Goal: Task Accomplishment & Management: Manage account settings

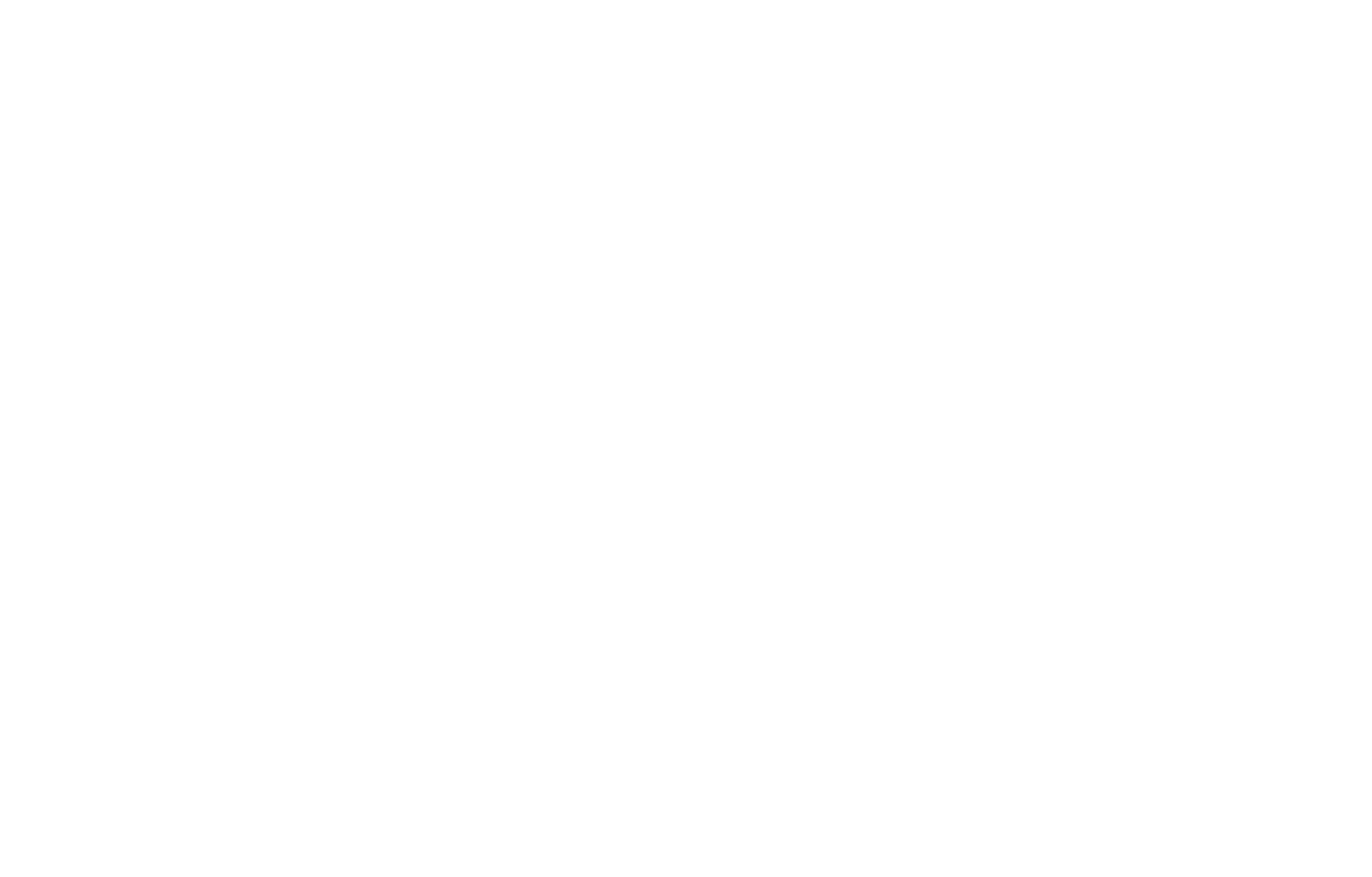
click at [1229, 371] on div at bounding box center [686, 438] width 1372 height 877
click at [1178, 264] on div at bounding box center [686, 438] width 1372 height 877
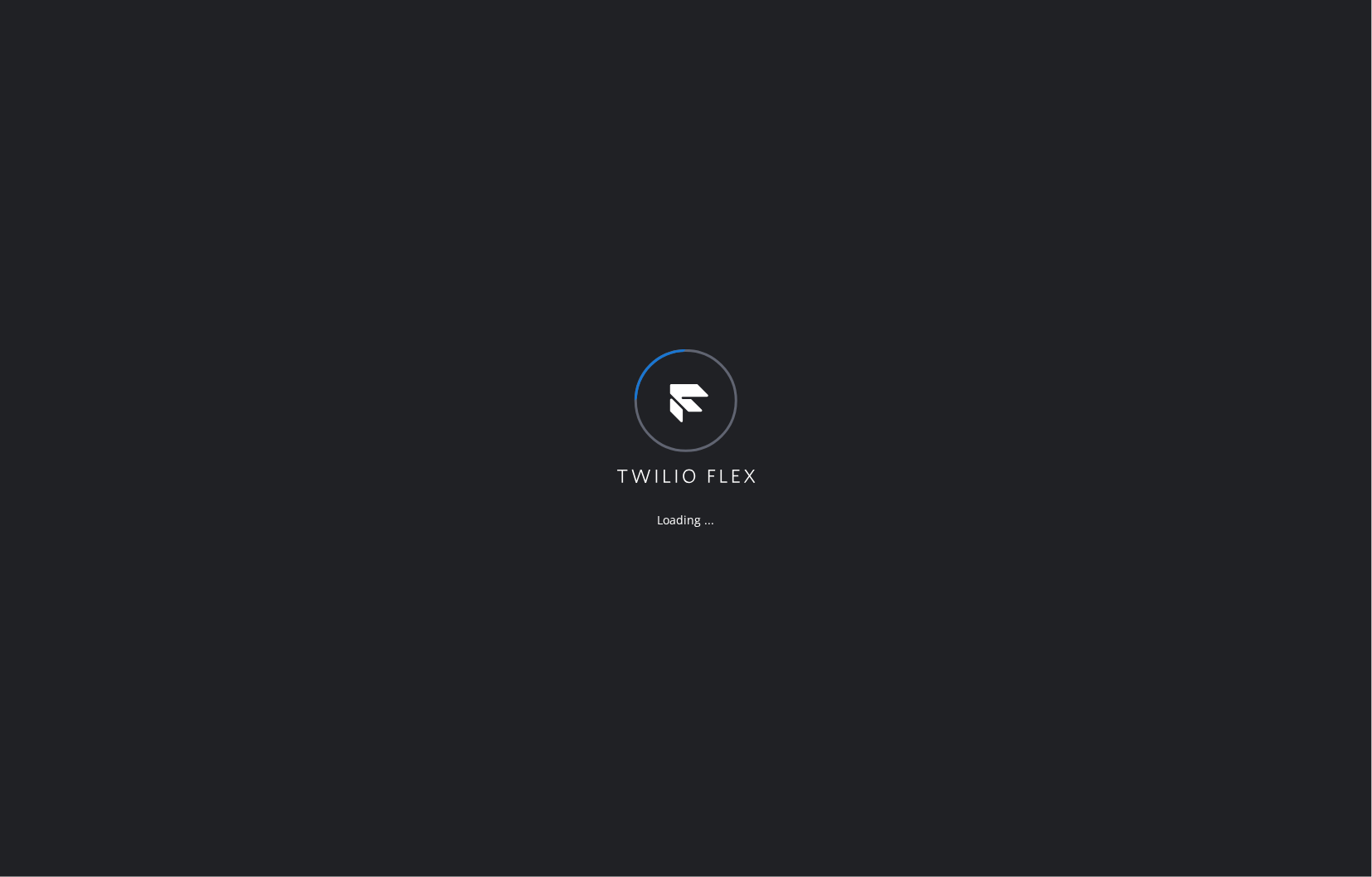
drag, startPoint x: 1286, startPoint y: 369, endPoint x: 1266, endPoint y: 367, distance: 20.1
click at [1286, 369] on div "Loading ..." at bounding box center [686, 438] width 1372 height 877
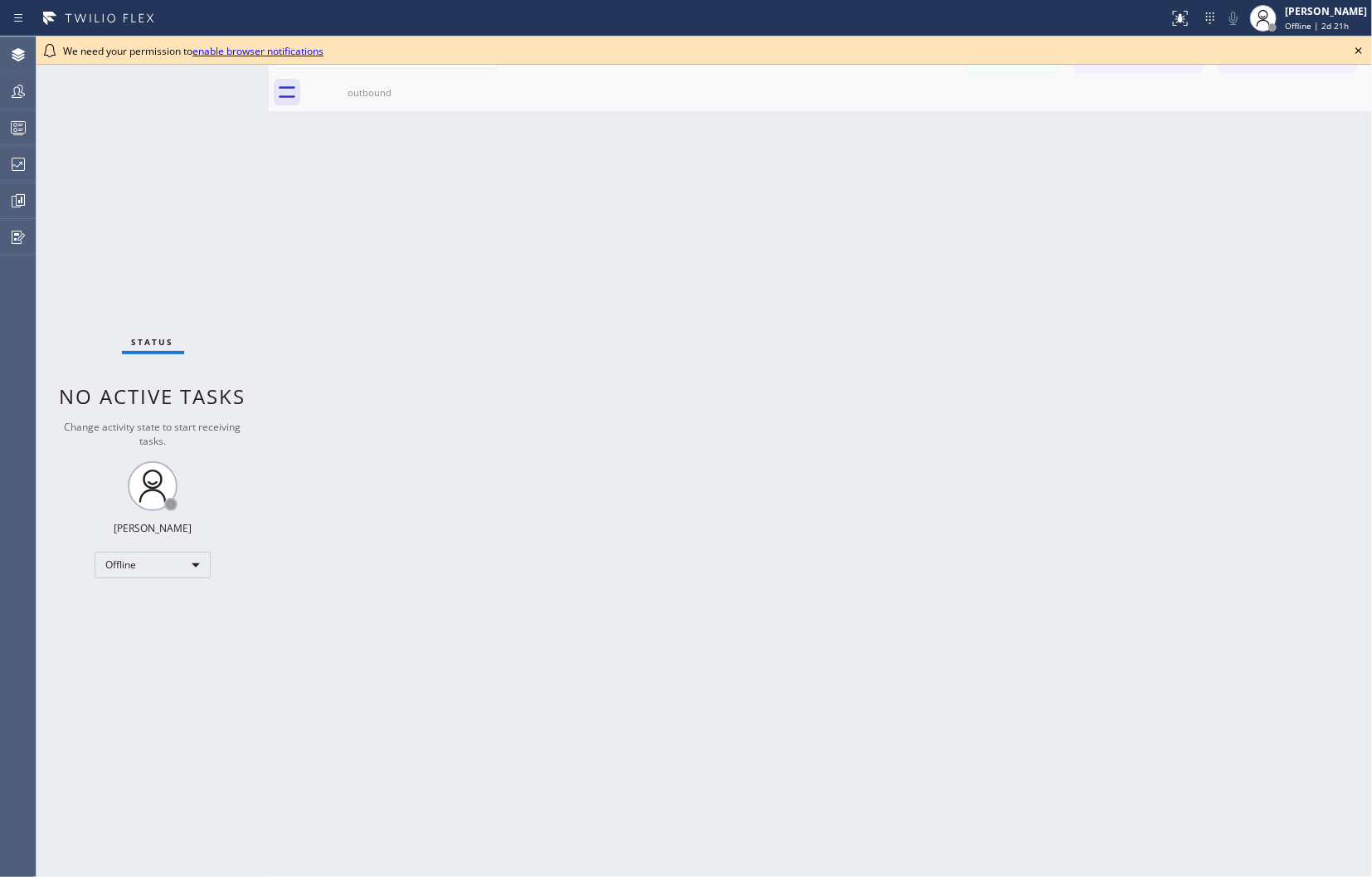
click at [1357, 48] on icon at bounding box center [1358, 51] width 7 height 7
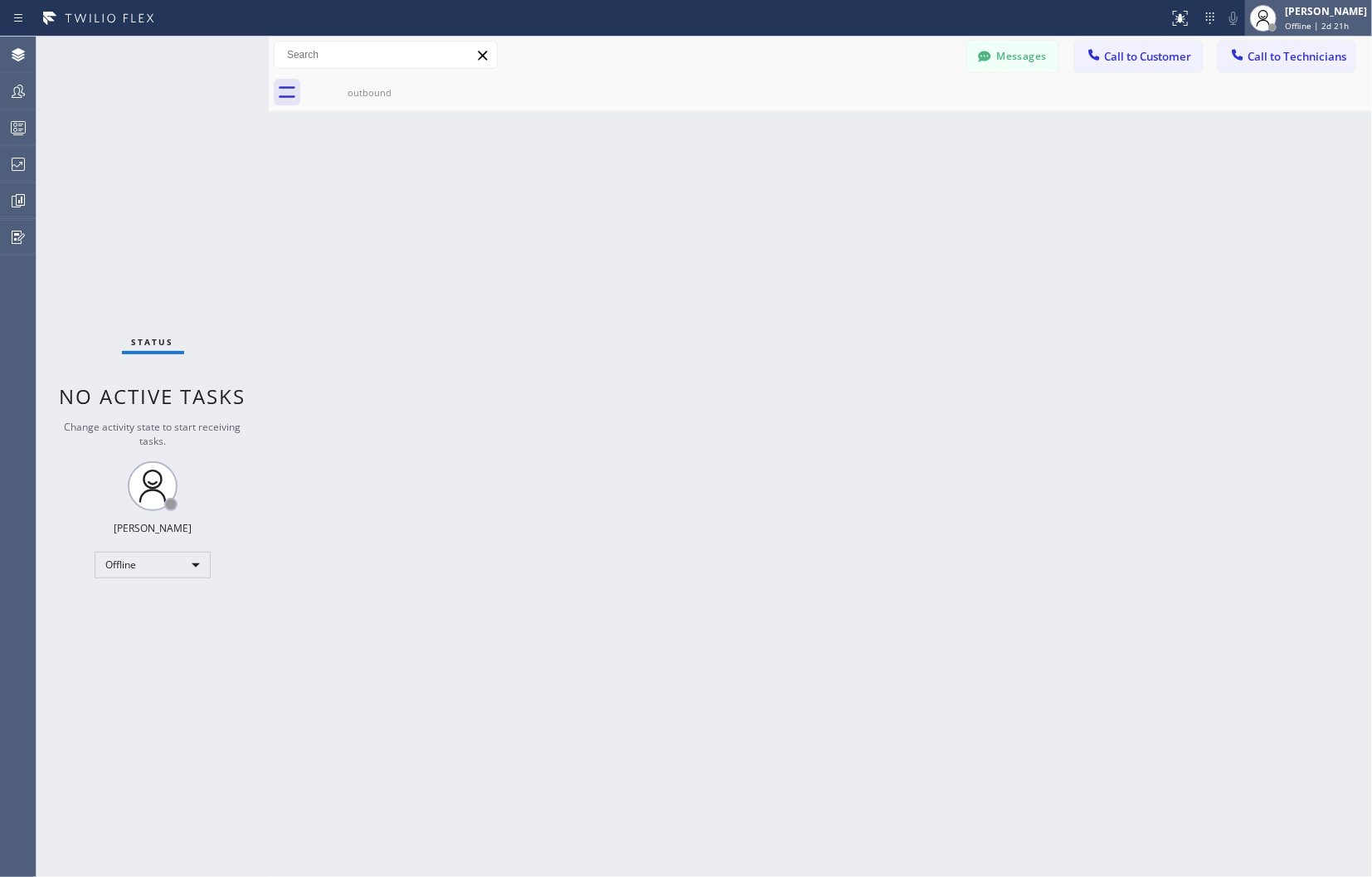
click at [1299, 21] on span "Offline | 2d 21h" at bounding box center [1316, 25] width 64 height 12
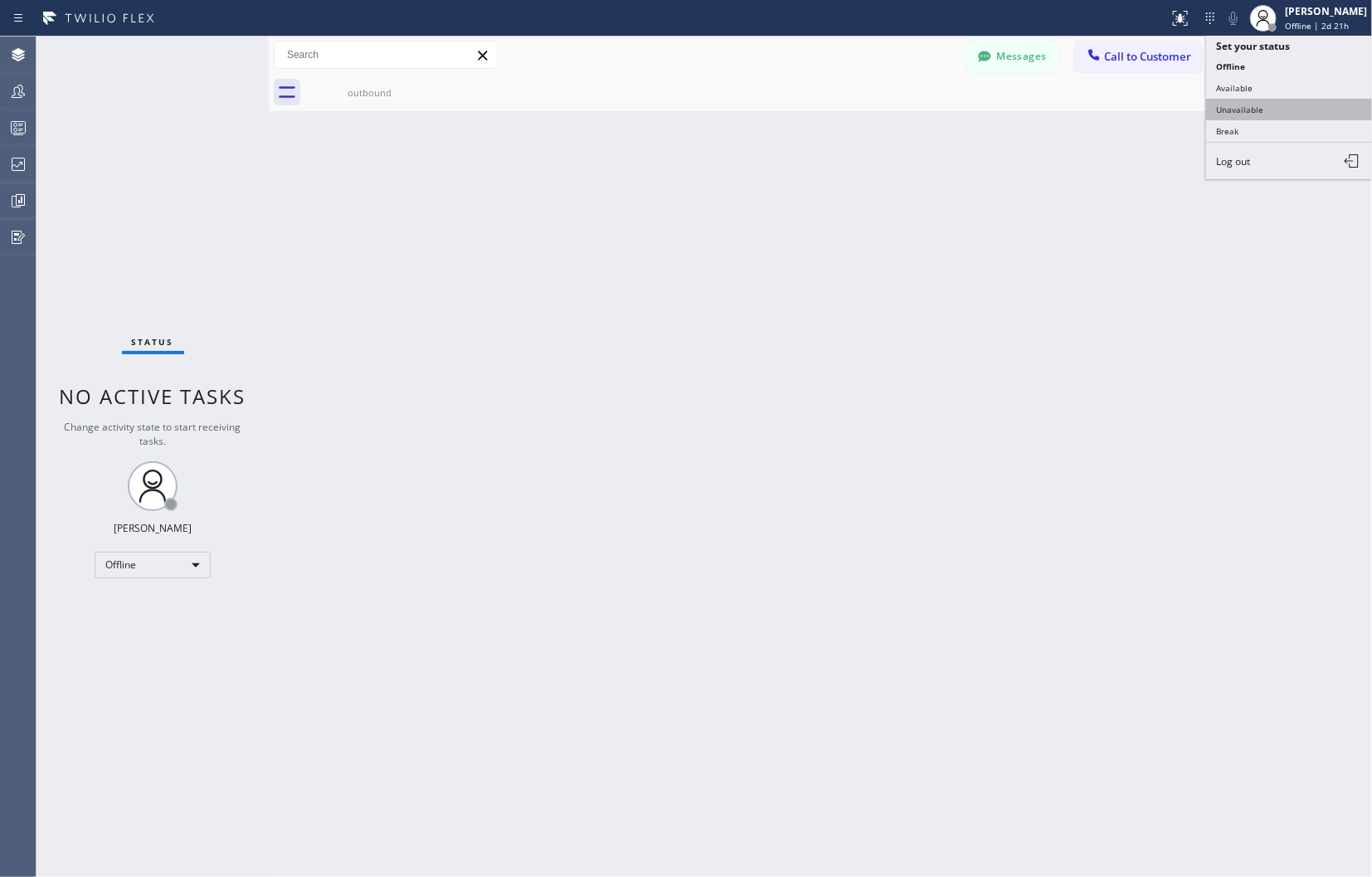
click at [1253, 108] on button "Unavailable" at bounding box center [1289, 109] width 166 height 21
click at [1253, 352] on div "Back to Dashboard Change Sender ID Customers Technicians Select a contact Outbo…" at bounding box center [820, 457] width 1103 height 841
click at [1093, 404] on div "Back to Dashboard Change Sender ID Customers Technicians Select a contact Outbo…" at bounding box center [820, 457] width 1103 height 841
click at [1238, 396] on div "Back to Dashboard Change Sender ID Customers Technicians Select a contact Outbo…" at bounding box center [820, 457] width 1103 height 841
click at [1059, 307] on div "Back to Dashboard Change Sender ID Customers Technicians Select a contact Outbo…" at bounding box center [820, 457] width 1103 height 841
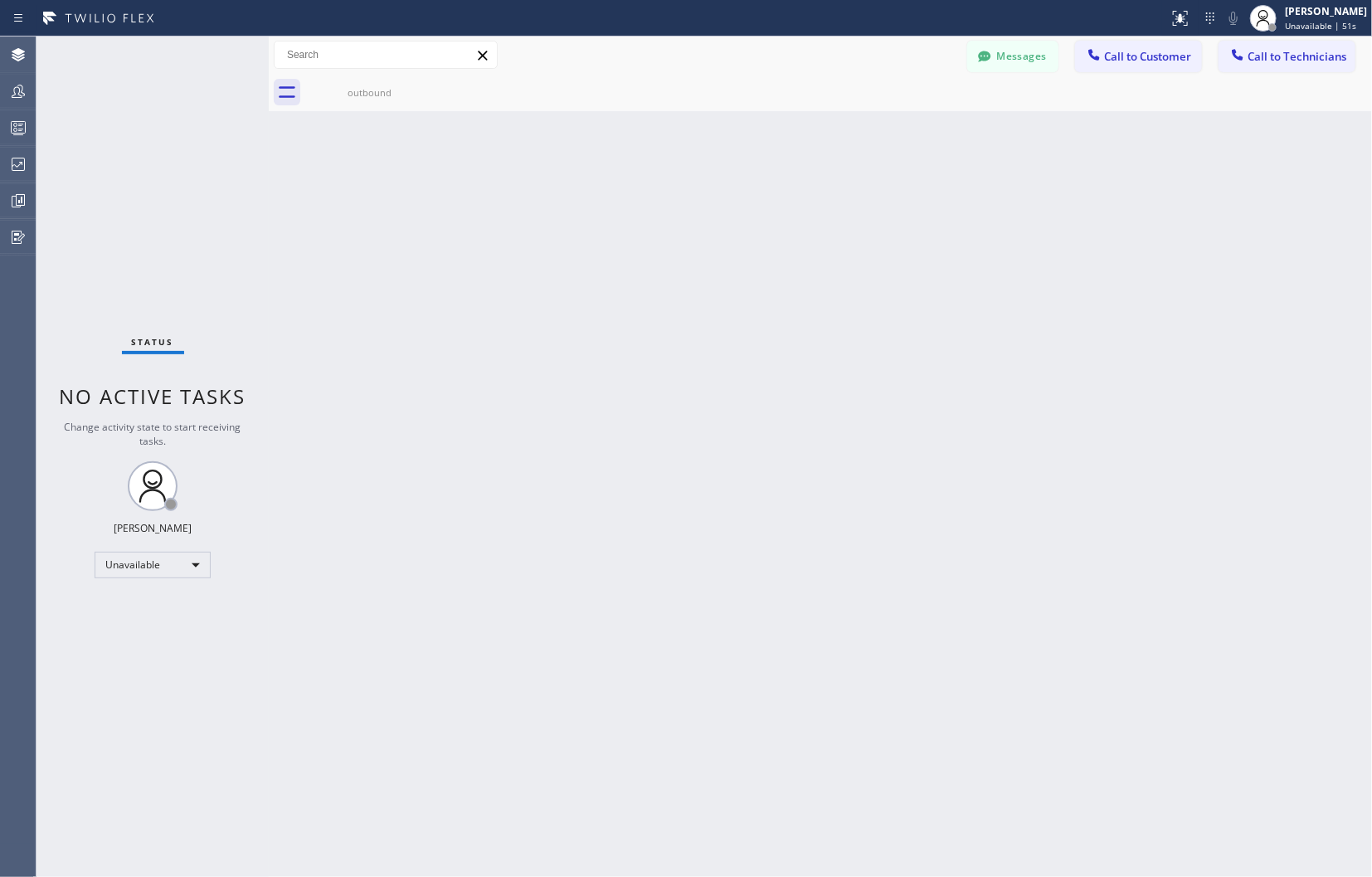
click at [1030, 440] on div "Back to Dashboard Change Sender ID Customers Technicians Select a contact Outbo…" at bounding box center [820, 457] width 1103 height 841
click at [19, 164] on icon at bounding box center [18, 164] width 19 height 19
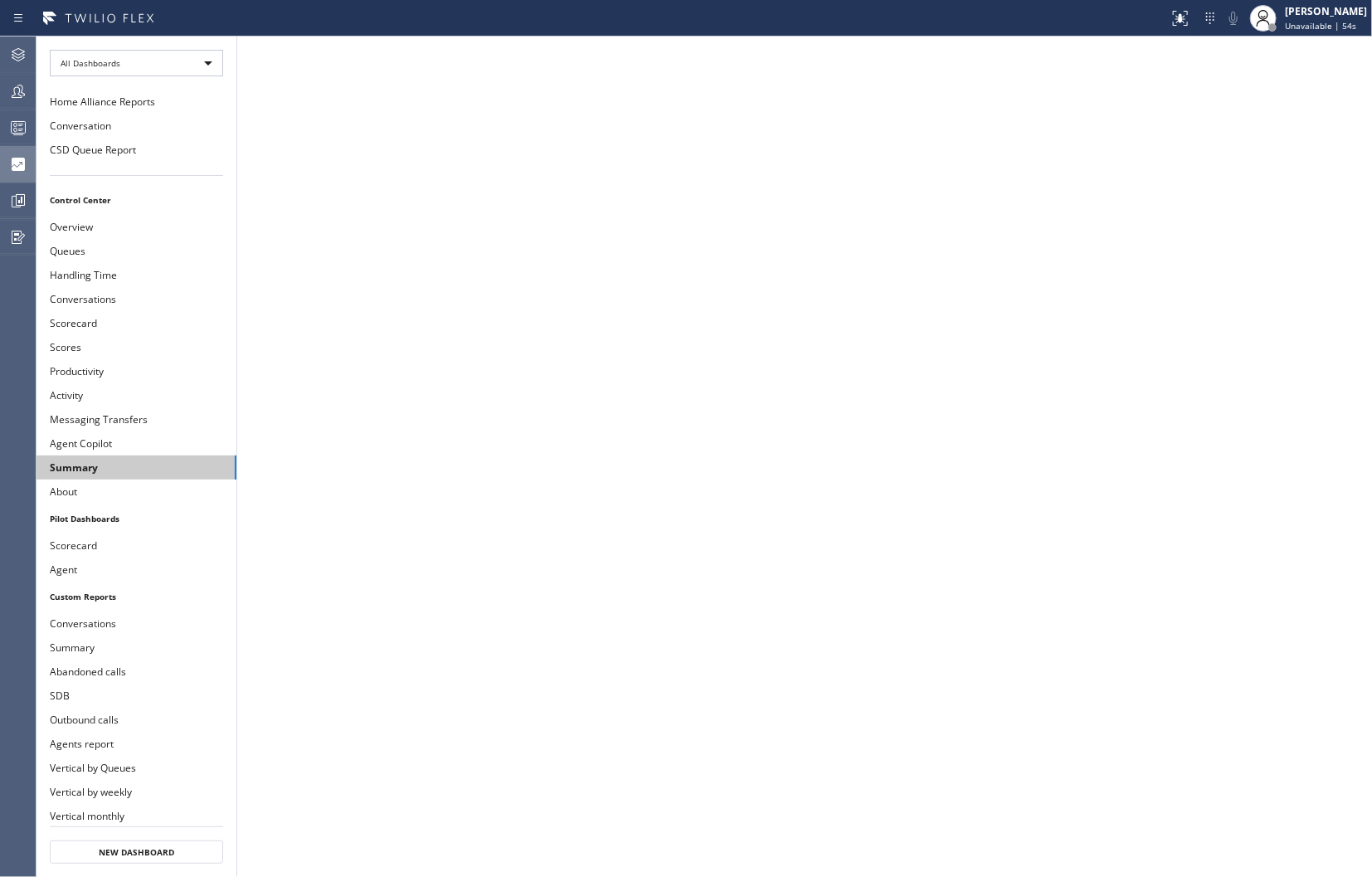
click at [80, 469] on button "Summary" at bounding box center [136, 468] width 200 height 24
